Goal: Check status: Check status

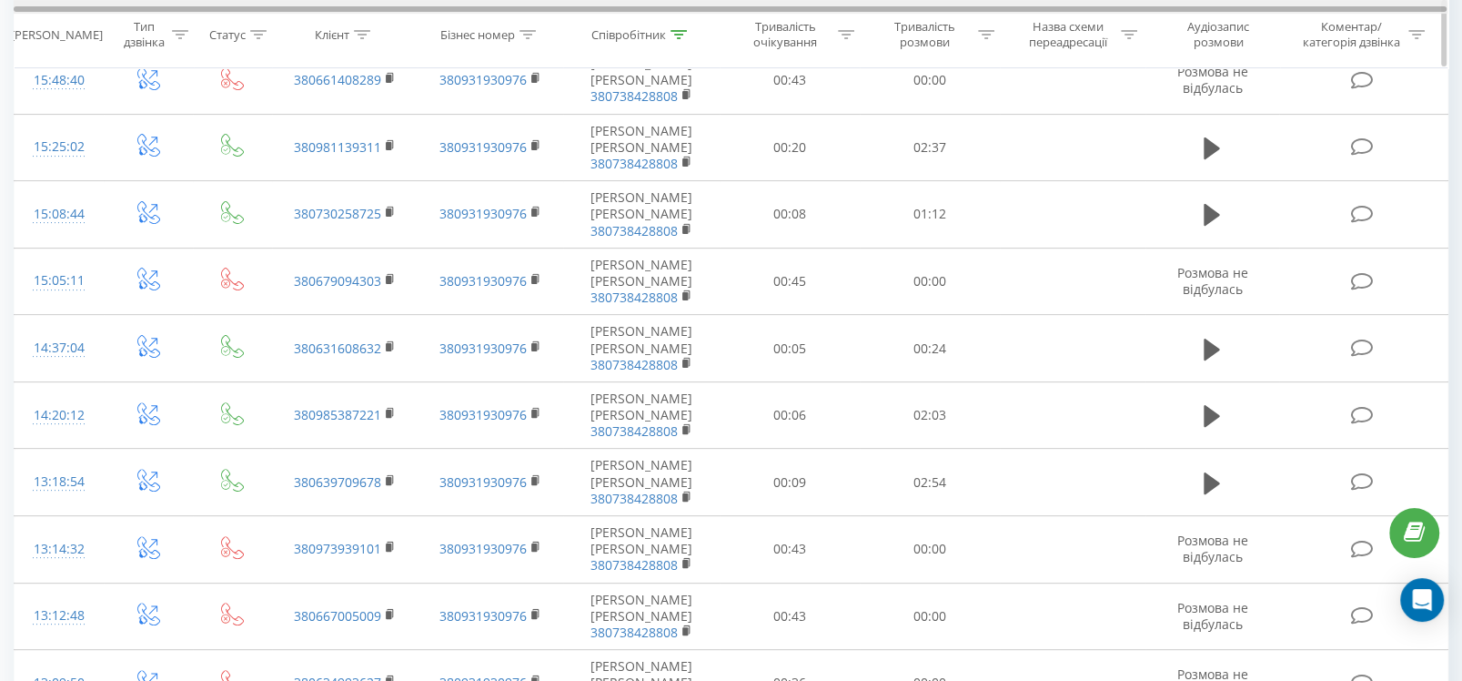
scroll to position [199, 0]
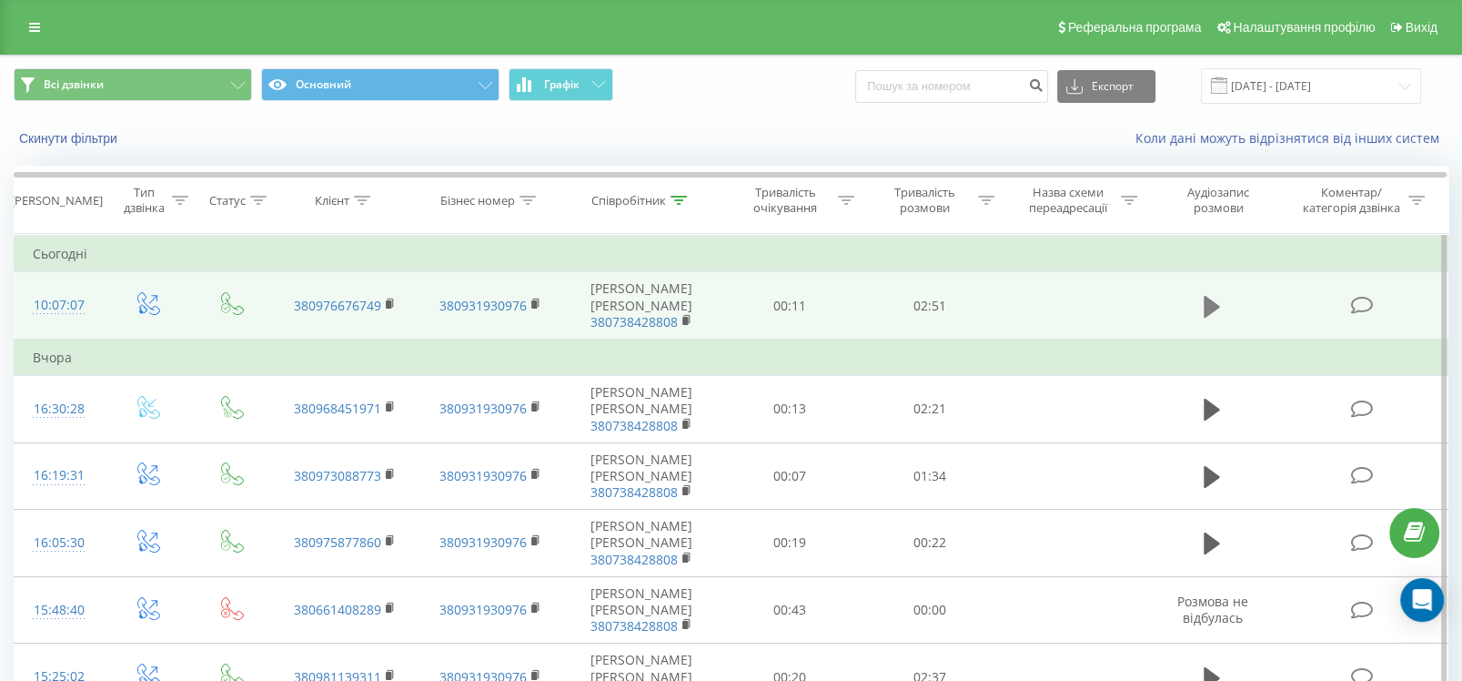
click at [1206, 300] on icon at bounding box center [1212, 306] width 16 height 22
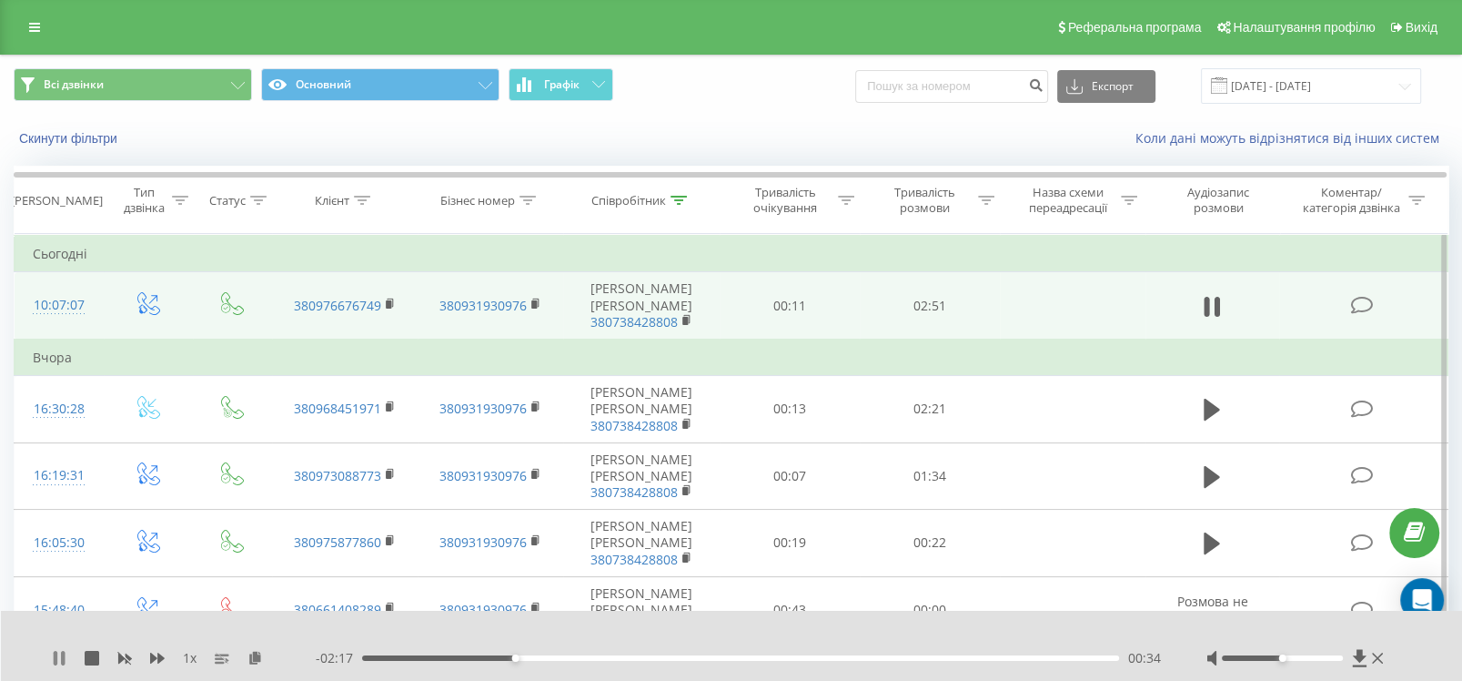
click at [55, 659] on icon at bounding box center [56, 658] width 4 height 15
click at [55, 659] on icon at bounding box center [59, 658] width 11 height 15
drag, startPoint x: 1288, startPoint y: 654, endPoint x: 1321, endPoint y: 656, distance: 32.8
click at [1321, 656] on div at bounding box center [1282, 657] width 121 height 5
click at [386, 308] on icon at bounding box center [391, 304] width 10 height 13
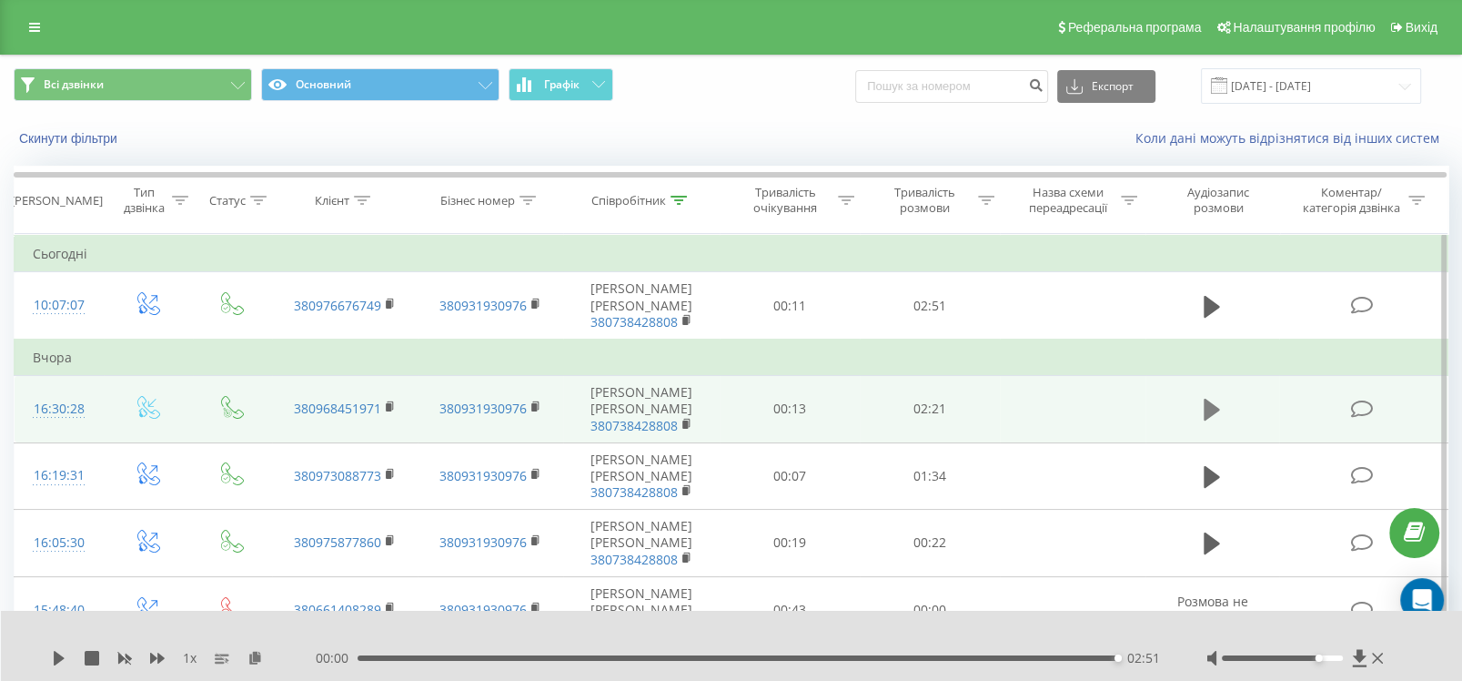
click at [1215, 408] on icon at bounding box center [1212, 410] width 16 height 22
click at [389, 403] on rect at bounding box center [388, 407] width 5 height 8
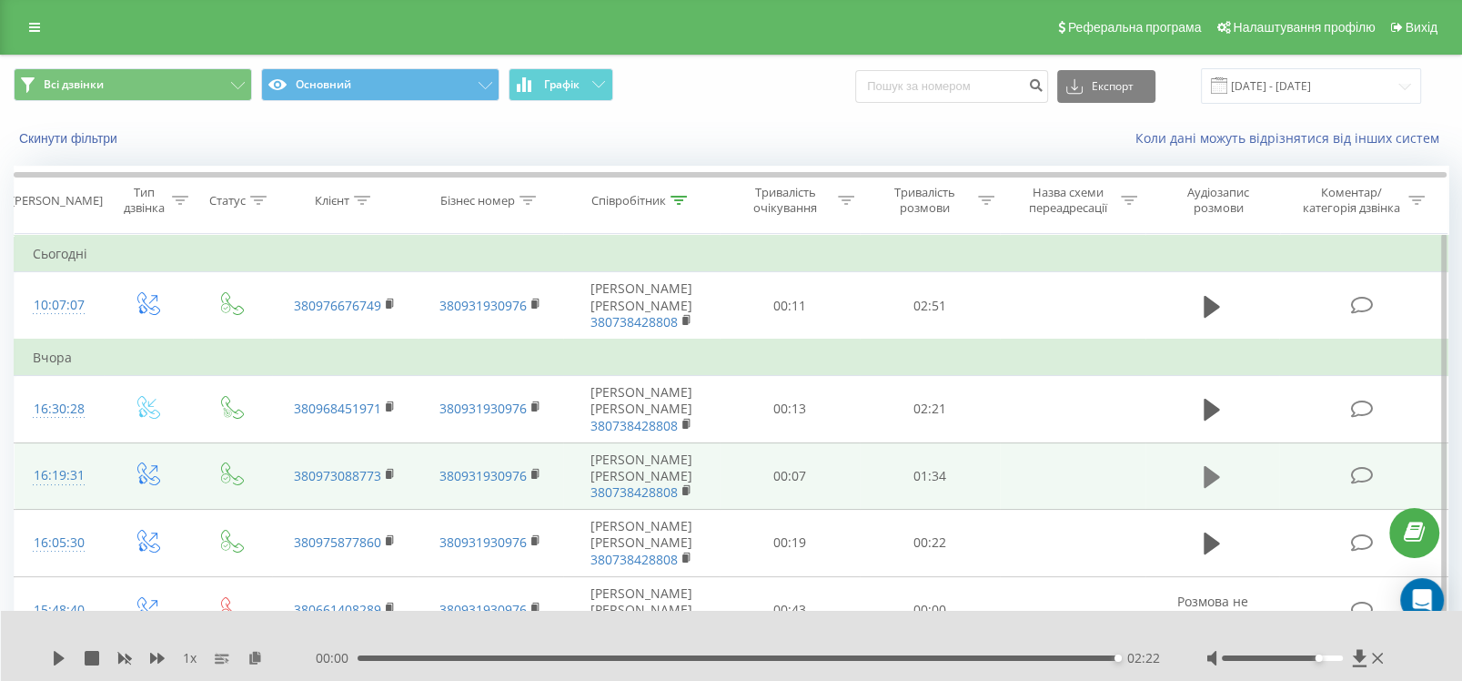
click at [1209, 479] on icon at bounding box center [1212, 477] width 16 height 22
click at [386, 472] on icon at bounding box center [391, 474] width 10 height 13
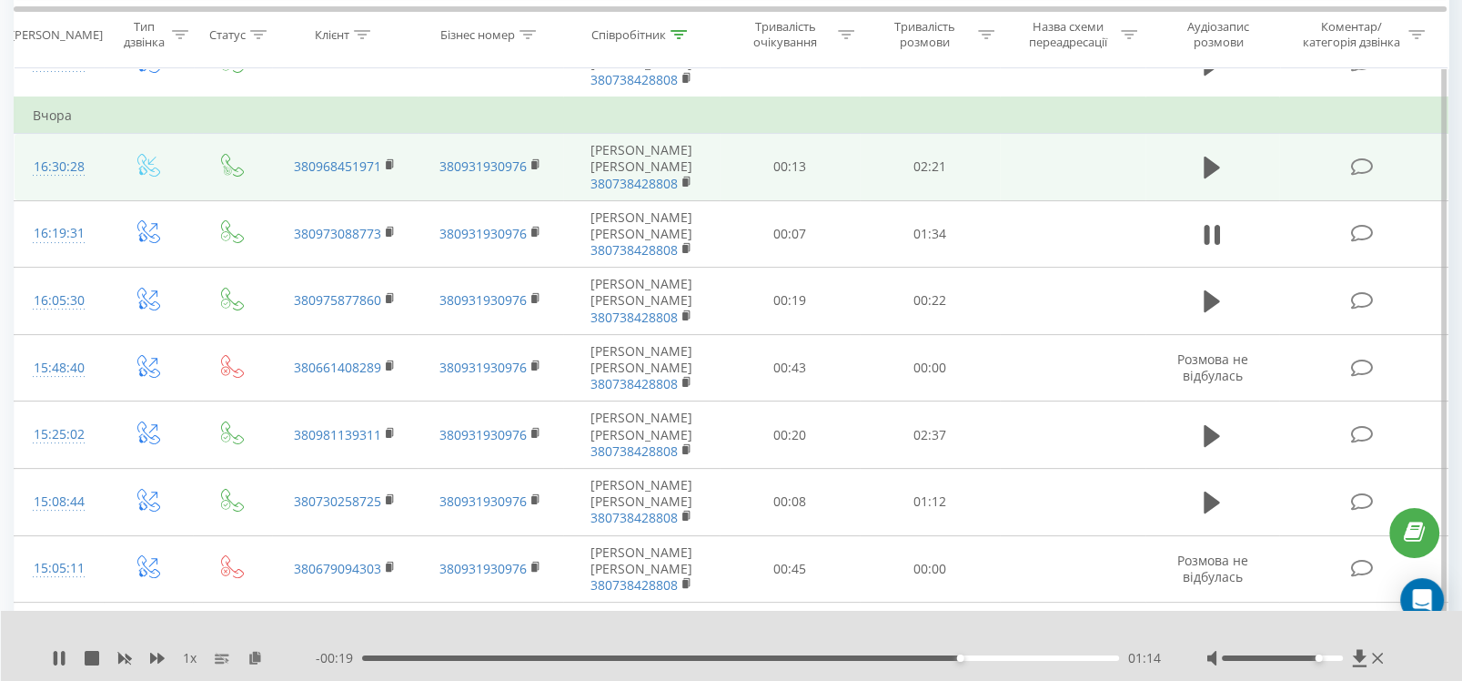
scroll to position [121, 0]
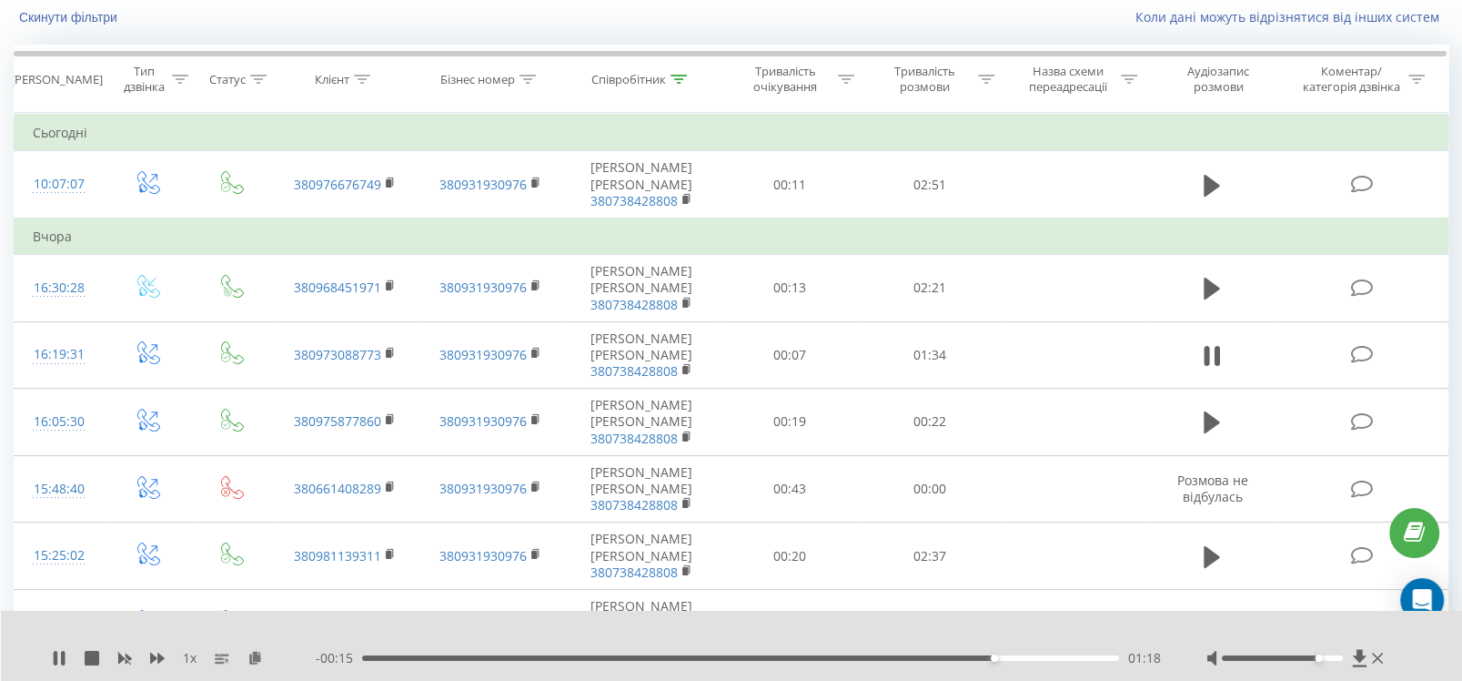
click at [190, 656] on span "1 x" at bounding box center [190, 658] width 14 height 18
click at [156, 653] on icon at bounding box center [157, 658] width 15 height 15
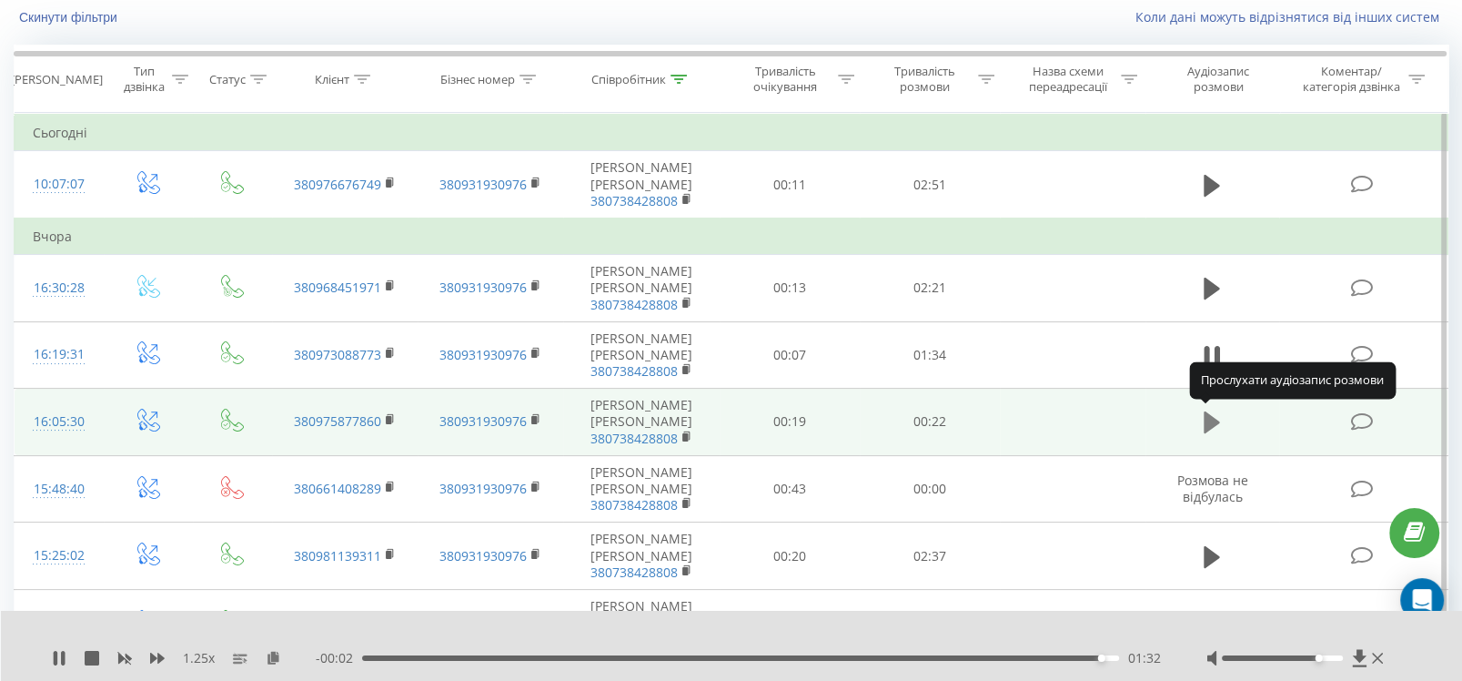
click at [1212, 424] on icon at bounding box center [1212, 422] width 16 height 22
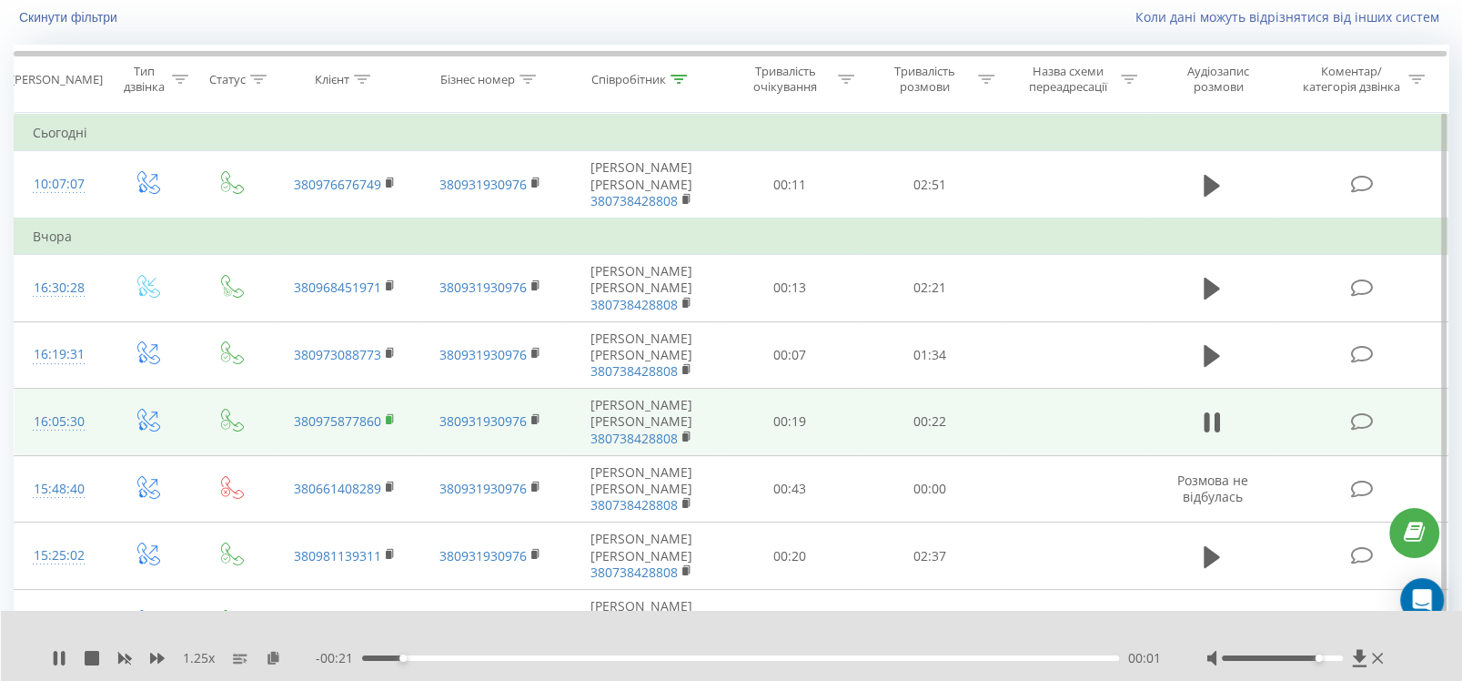
click at [387, 420] on rect at bounding box center [388, 420] width 5 height 8
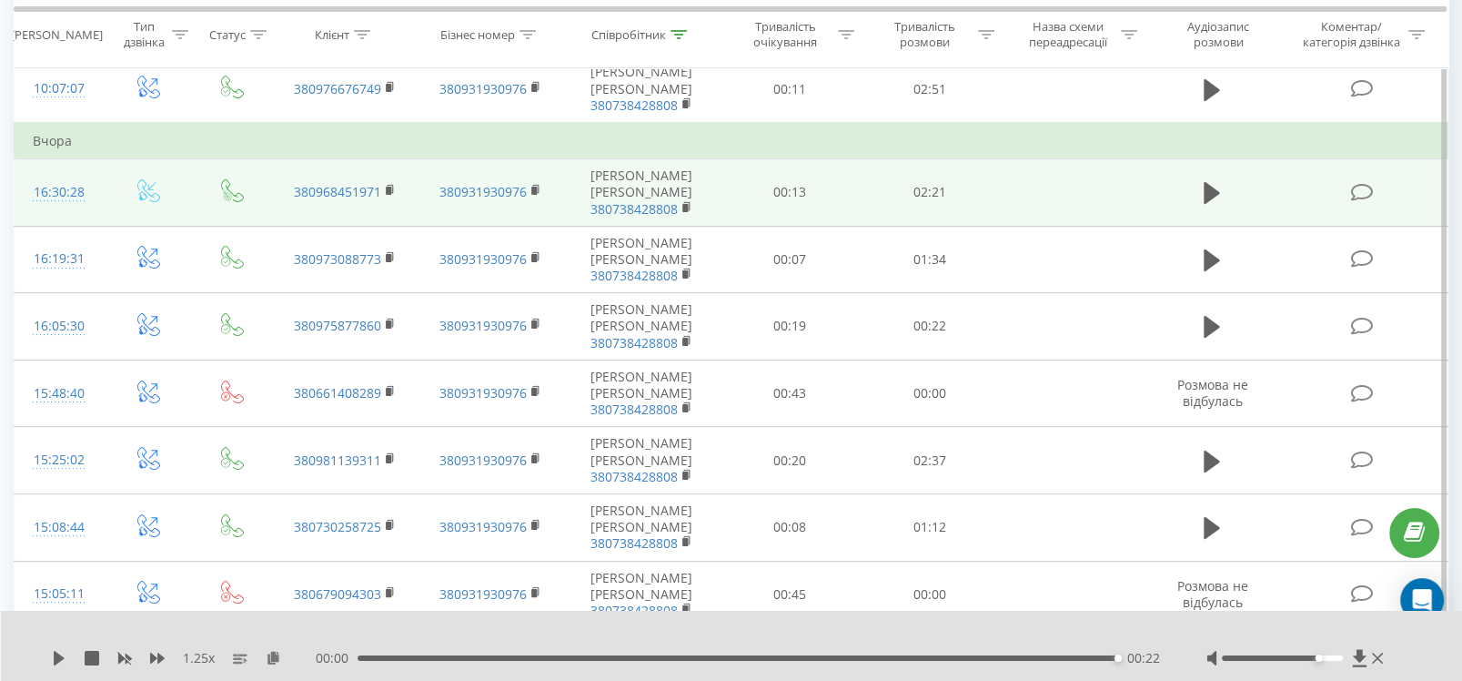
scroll to position [242, 0]
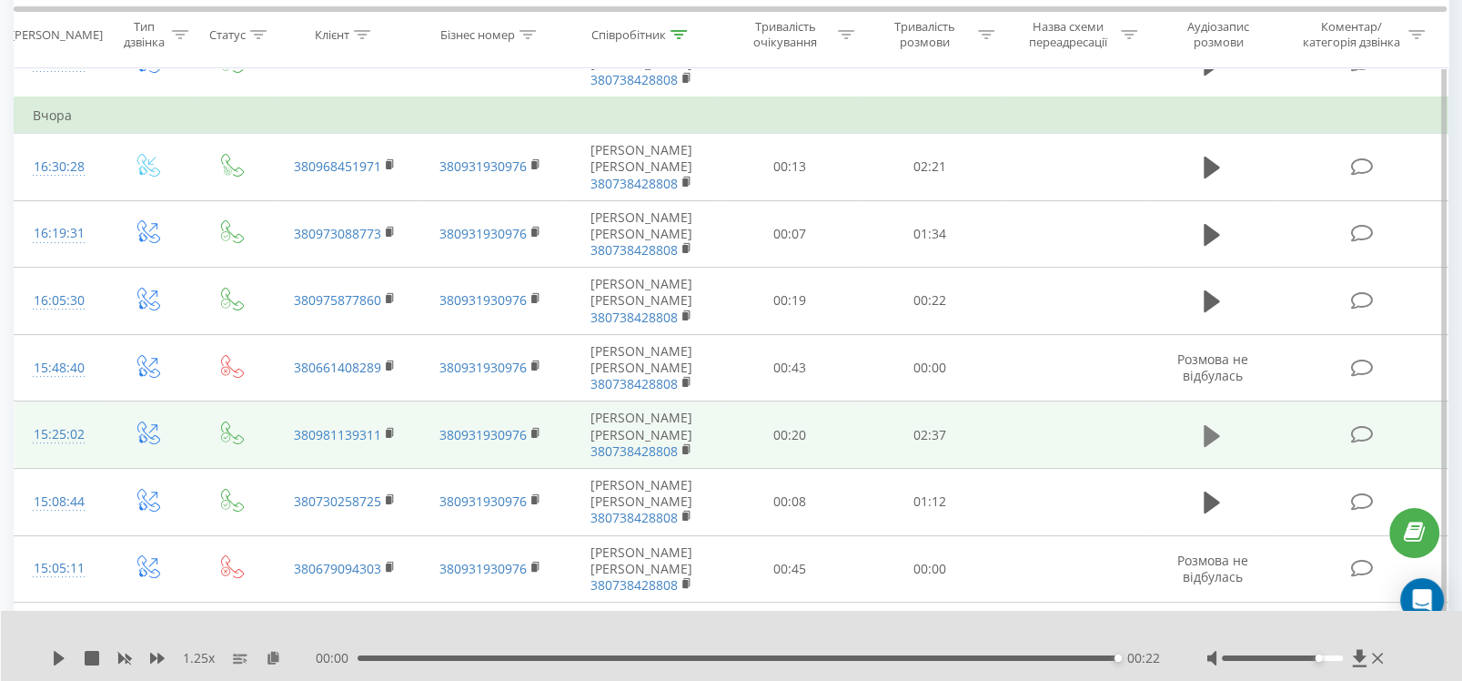
click at [1215, 436] on icon at bounding box center [1212, 435] width 16 height 22
click at [393, 431] on icon at bounding box center [391, 433] width 10 height 13
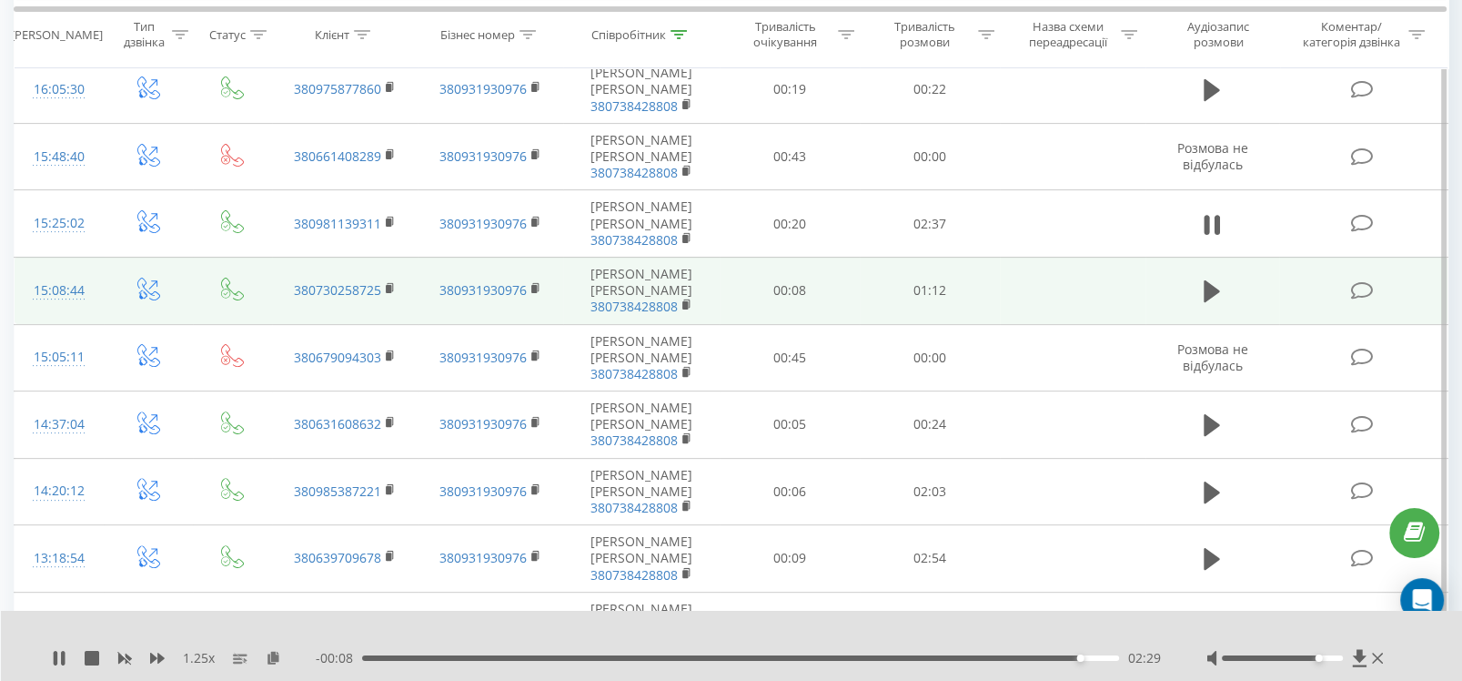
scroll to position [485, 0]
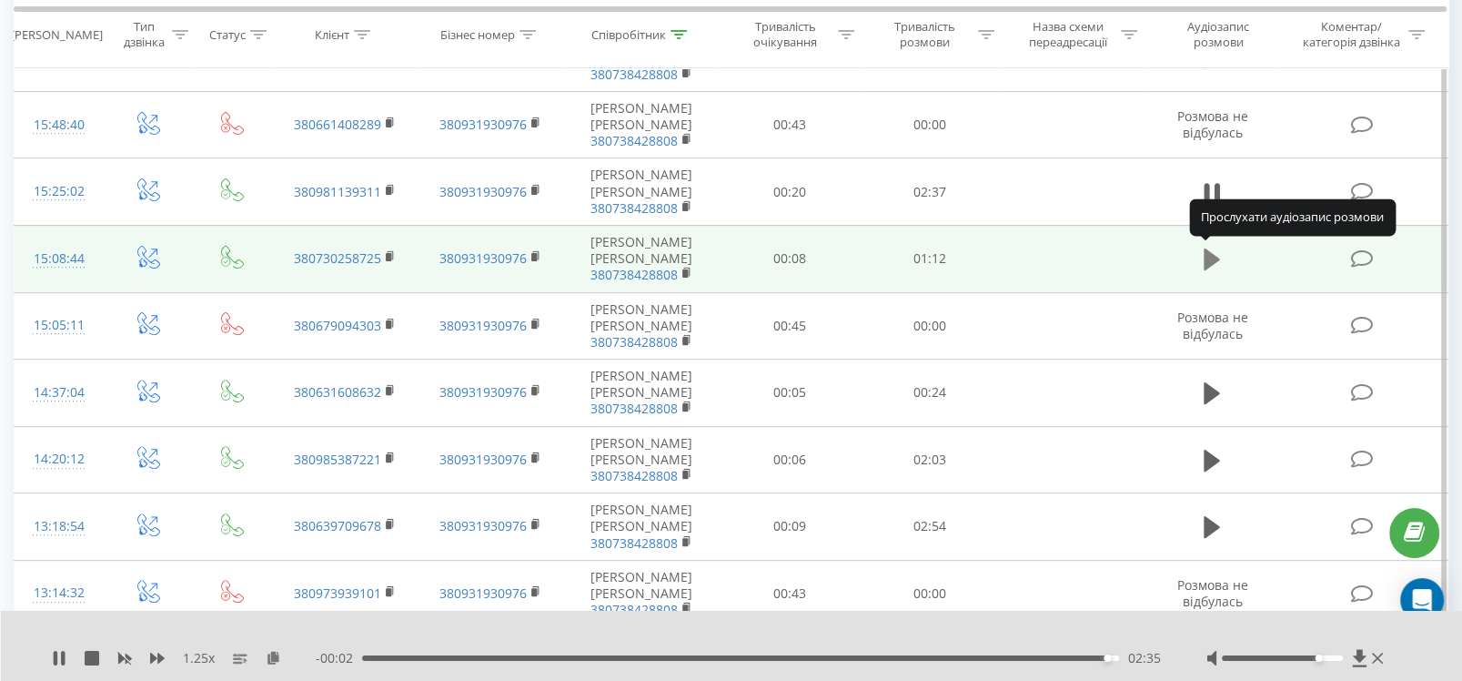
click at [1210, 260] on icon at bounding box center [1212, 259] width 16 height 22
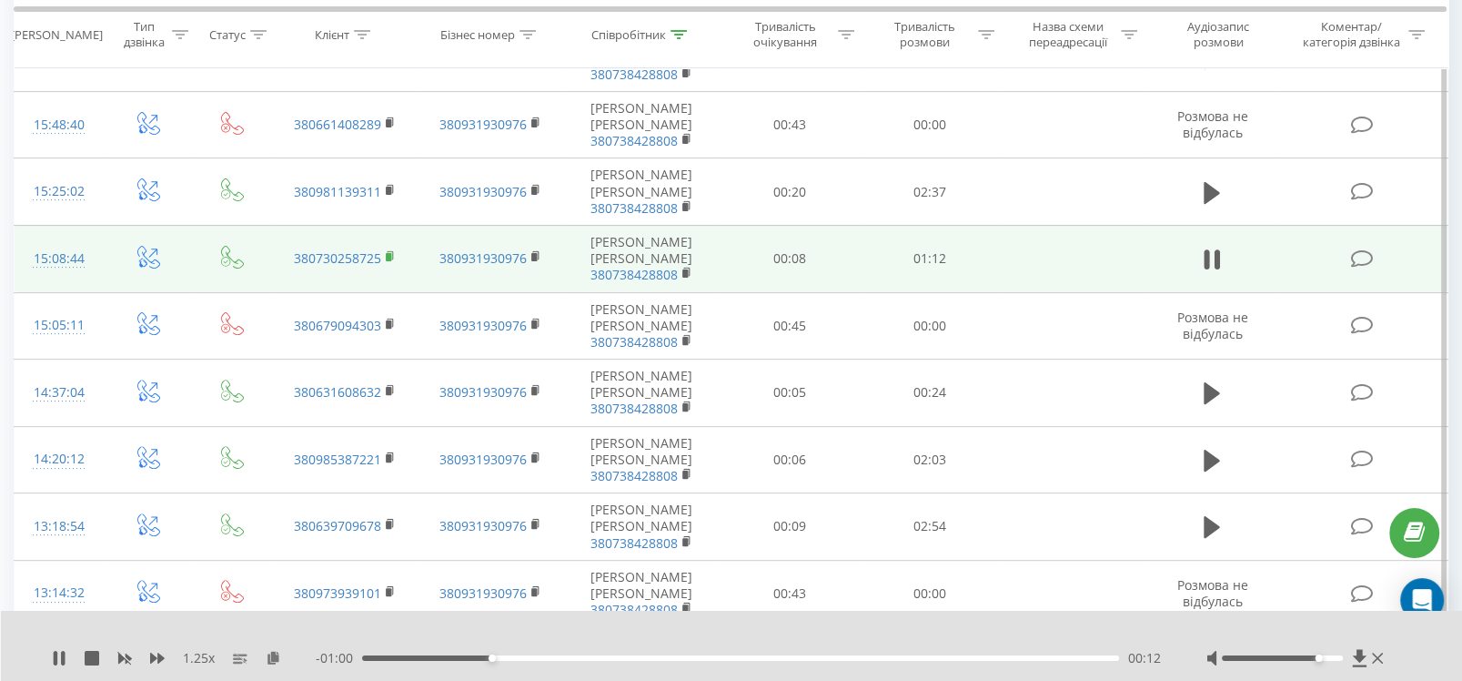
click at [386, 250] on icon at bounding box center [391, 256] width 10 height 13
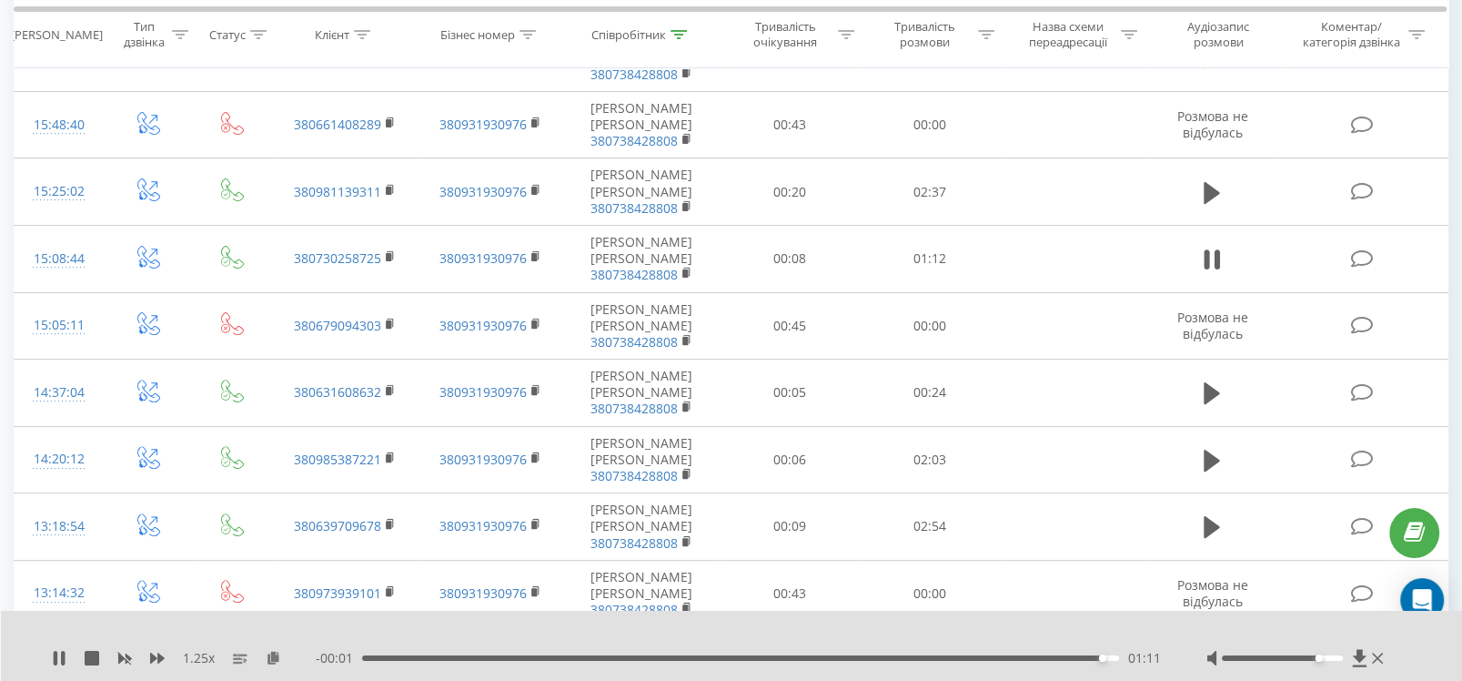
click at [768, 660] on div "01:11" at bounding box center [740, 657] width 757 height 5
drag, startPoint x: 722, startPoint y: 660, endPoint x: 712, endPoint y: 662, distance: 10.4
click at [712, 662] on div "- 00:38 00:34 00:34" at bounding box center [738, 658] width 845 height 18
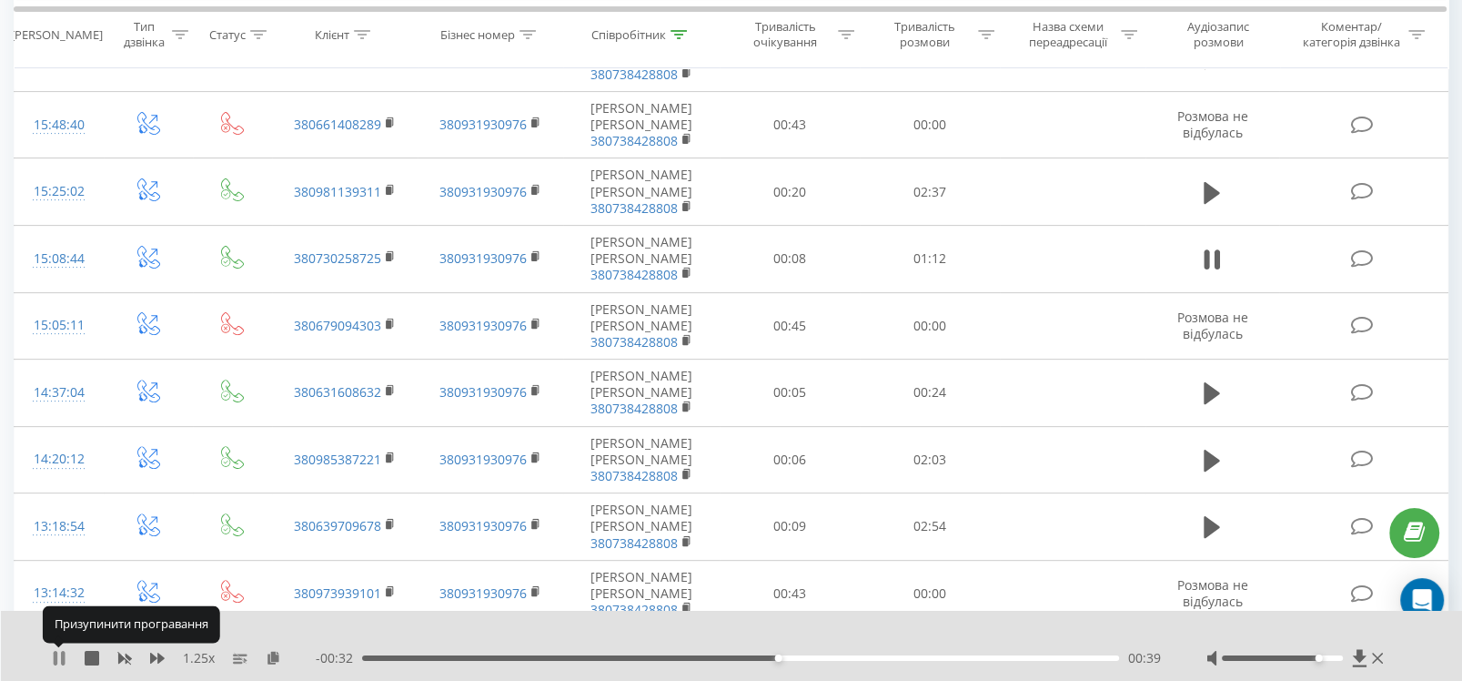
click at [59, 661] on icon at bounding box center [59, 658] width 15 height 15
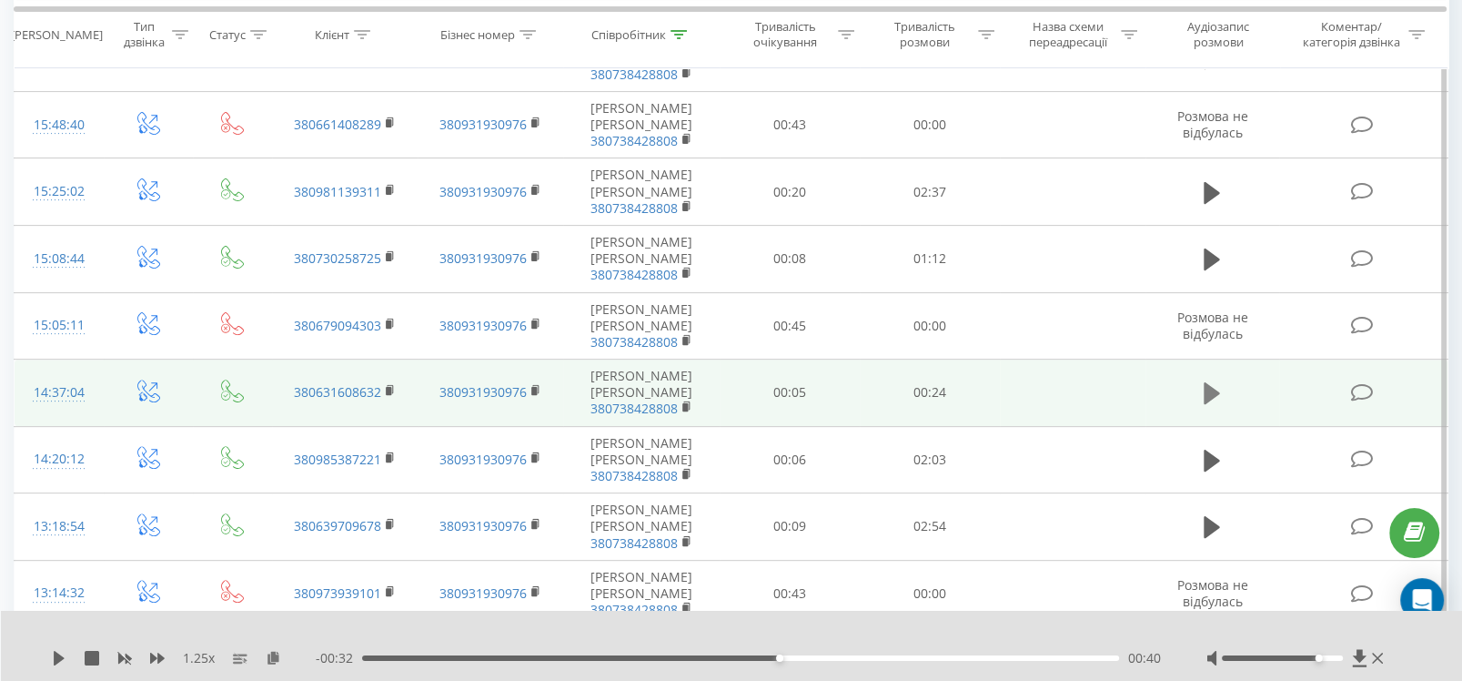
click at [1206, 392] on icon at bounding box center [1212, 393] width 16 height 22
click at [387, 388] on rect at bounding box center [388, 391] width 5 height 8
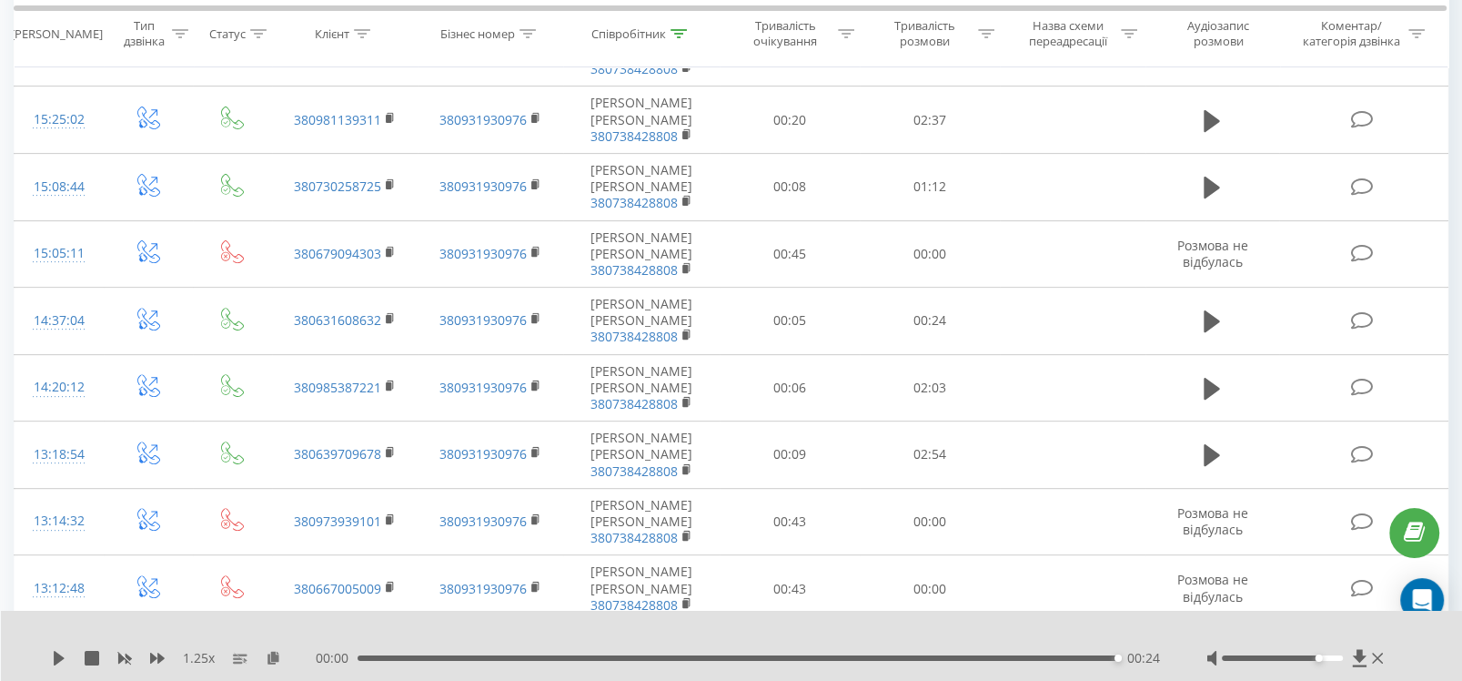
scroll to position [607, 0]
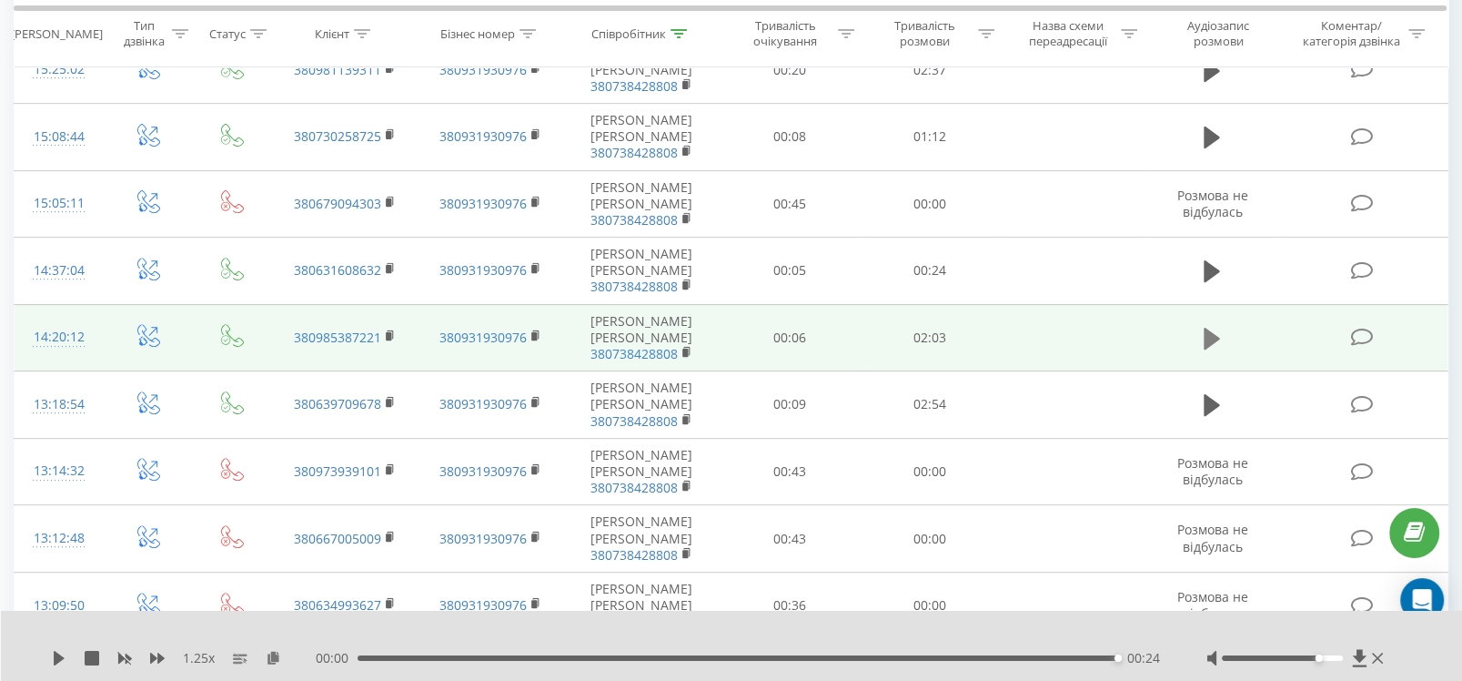
click at [1211, 331] on icon at bounding box center [1212, 339] width 16 height 22
click at [390, 330] on icon at bounding box center [390, 334] width 6 height 8
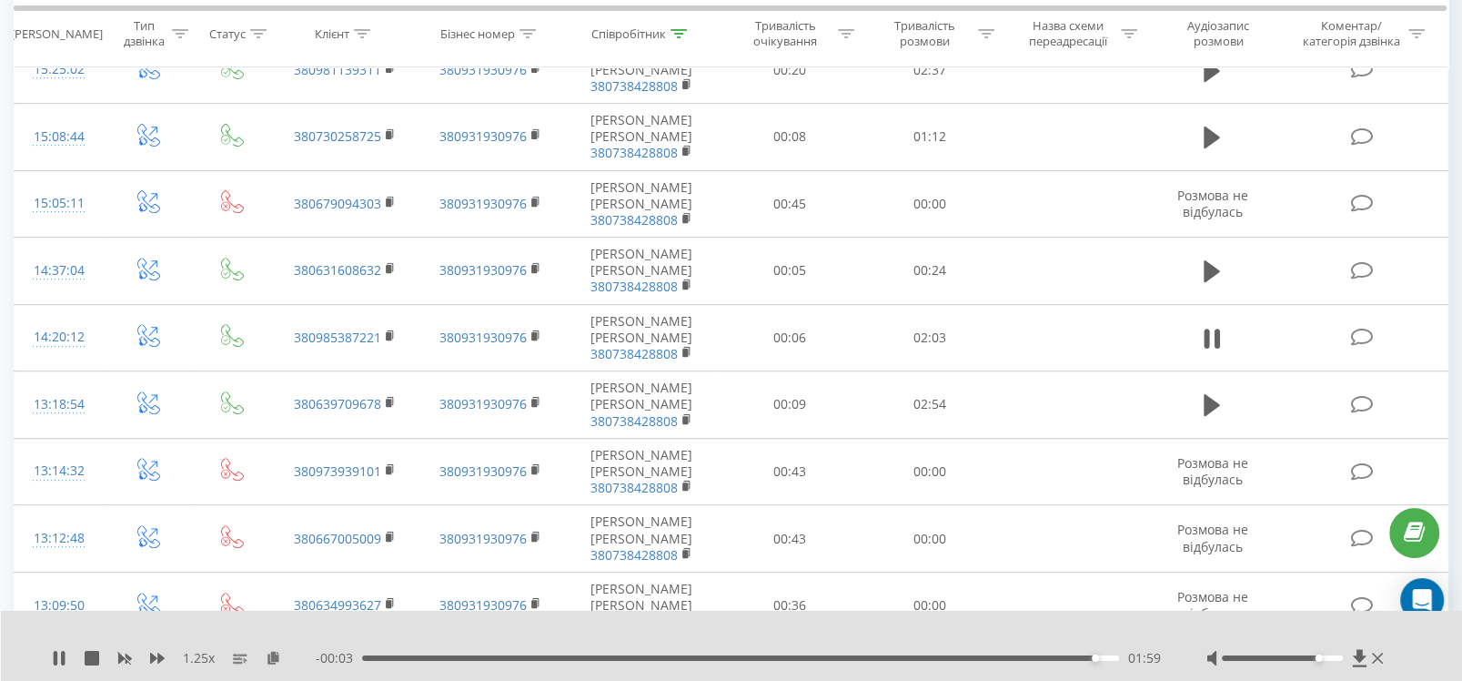
drag, startPoint x: 1008, startPoint y: 661, endPoint x: 967, endPoint y: 663, distance: 41.0
click at [967, 663] on div "- 00:03 01:59 01:59" at bounding box center [738, 658] width 845 height 18
click at [956, 657] on div "02:00" at bounding box center [740, 657] width 757 height 5
click at [933, 655] on div "01:40" at bounding box center [740, 657] width 757 height 5
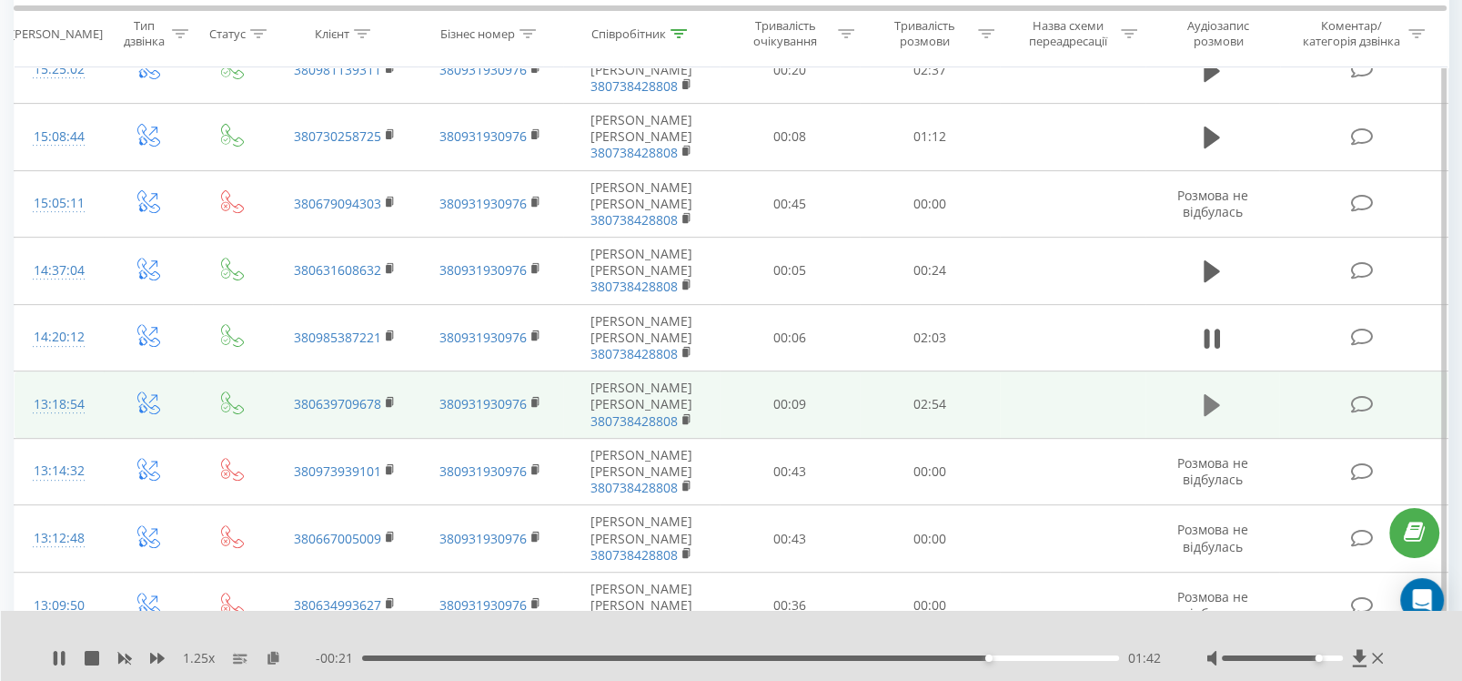
click at [1216, 403] on icon at bounding box center [1212, 405] width 16 height 22
click at [389, 399] on rect at bounding box center [388, 403] width 5 height 8
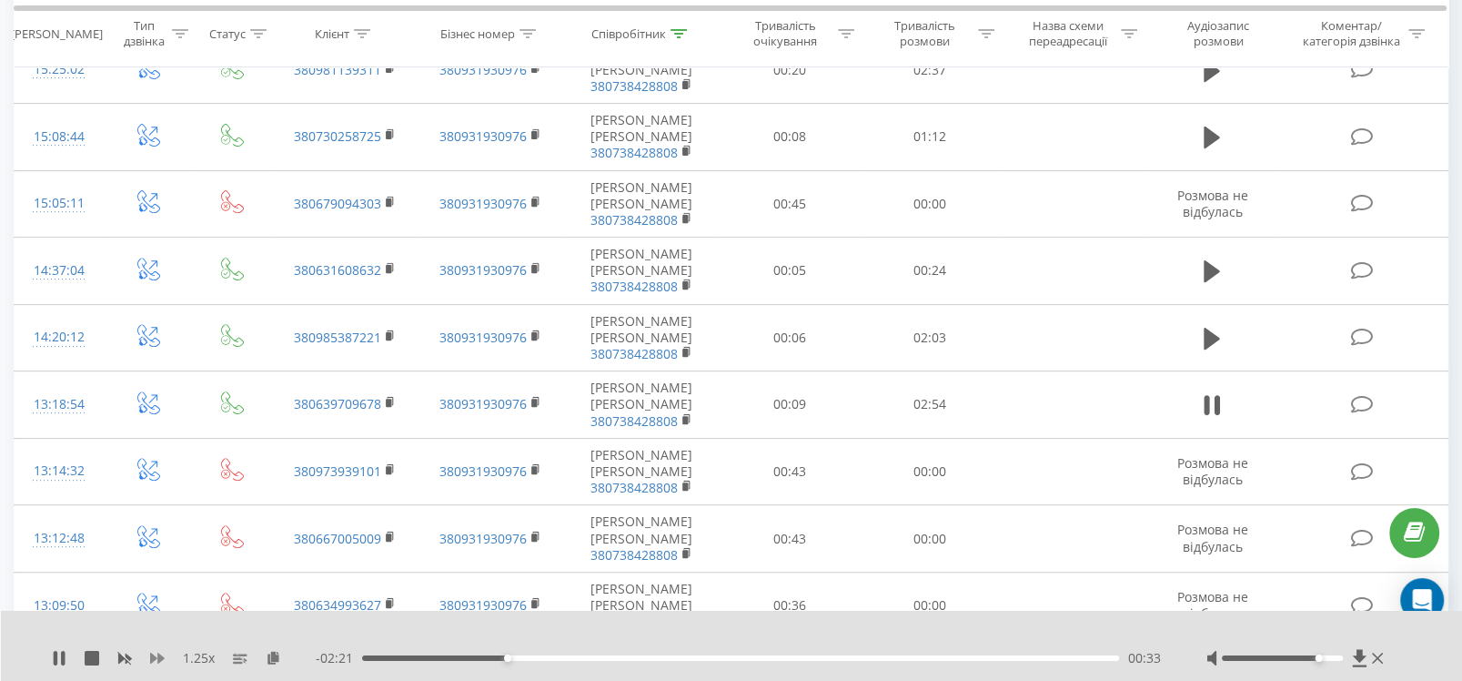
click at [156, 653] on icon at bounding box center [157, 658] width 15 height 15
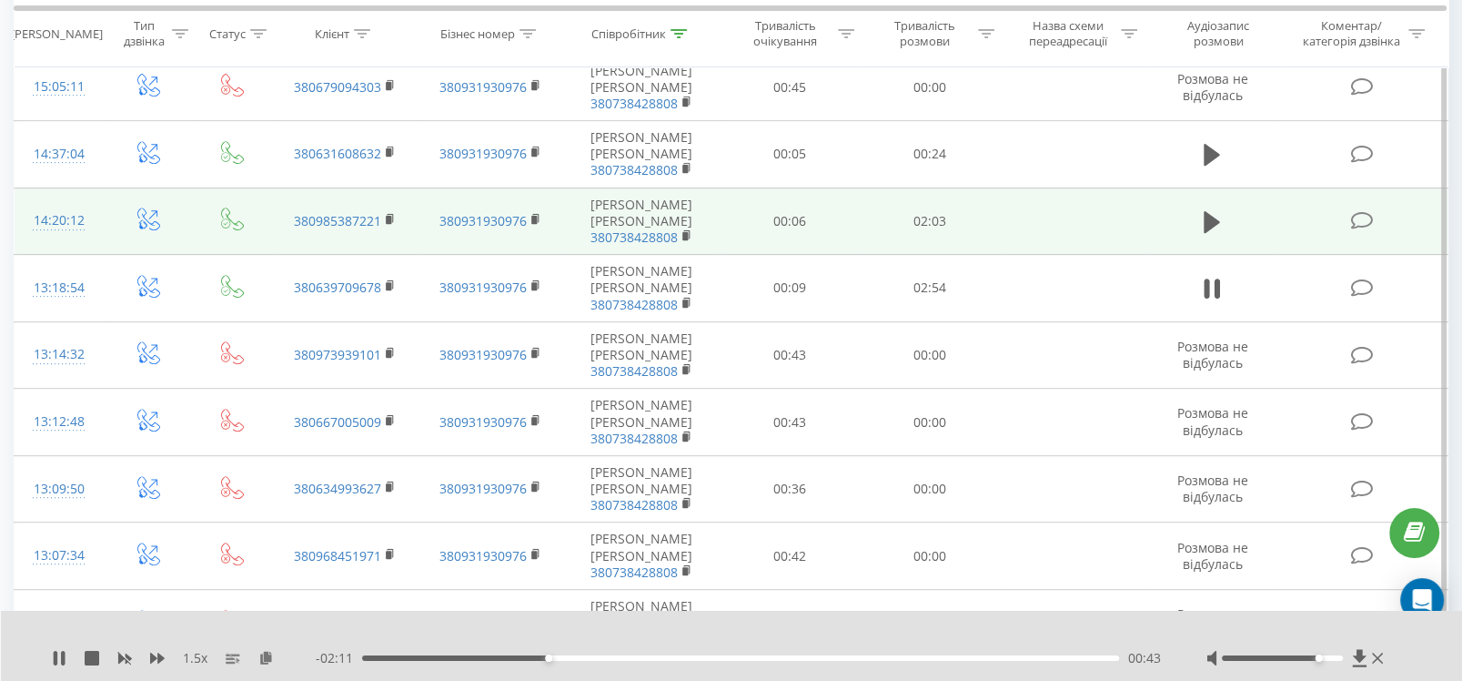
scroll to position [849, 0]
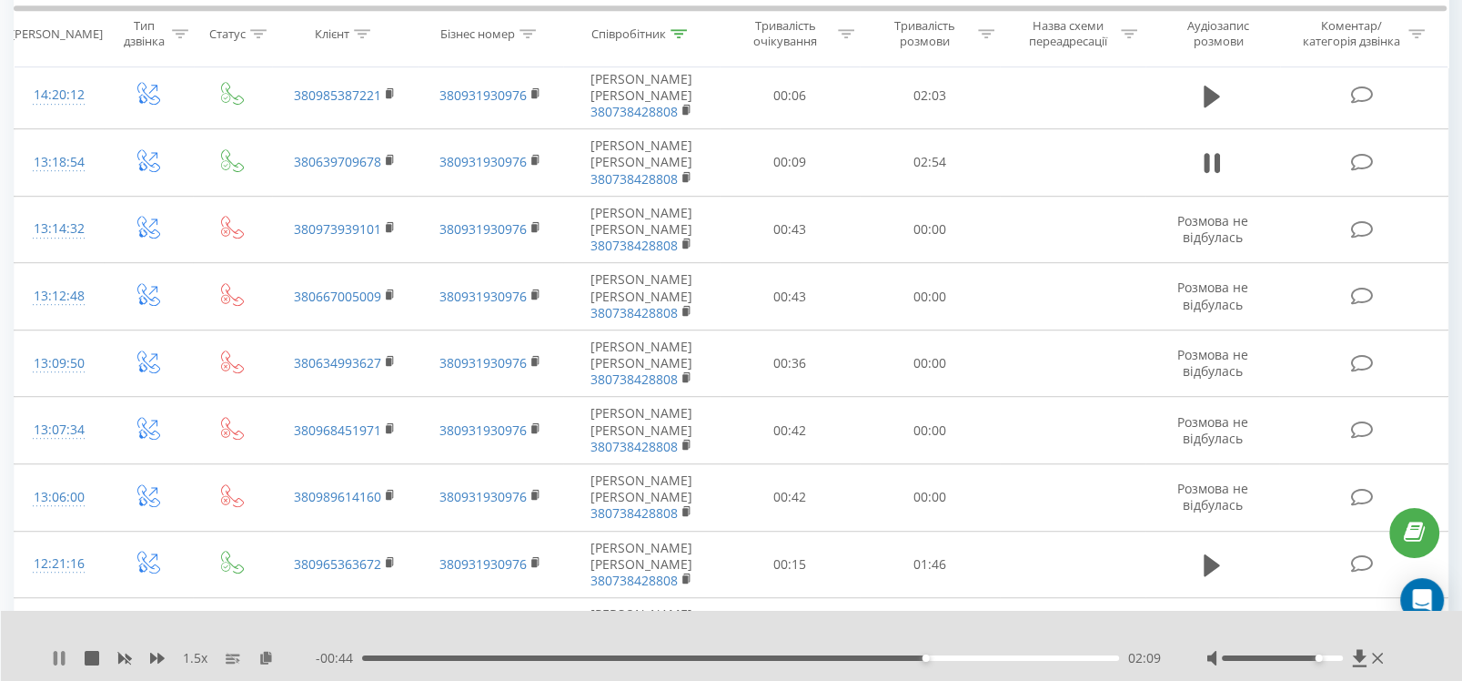
click at [57, 657] on icon at bounding box center [59, 658] width 15 height 15
